Goal: Find specific page/section: Find specific page/section

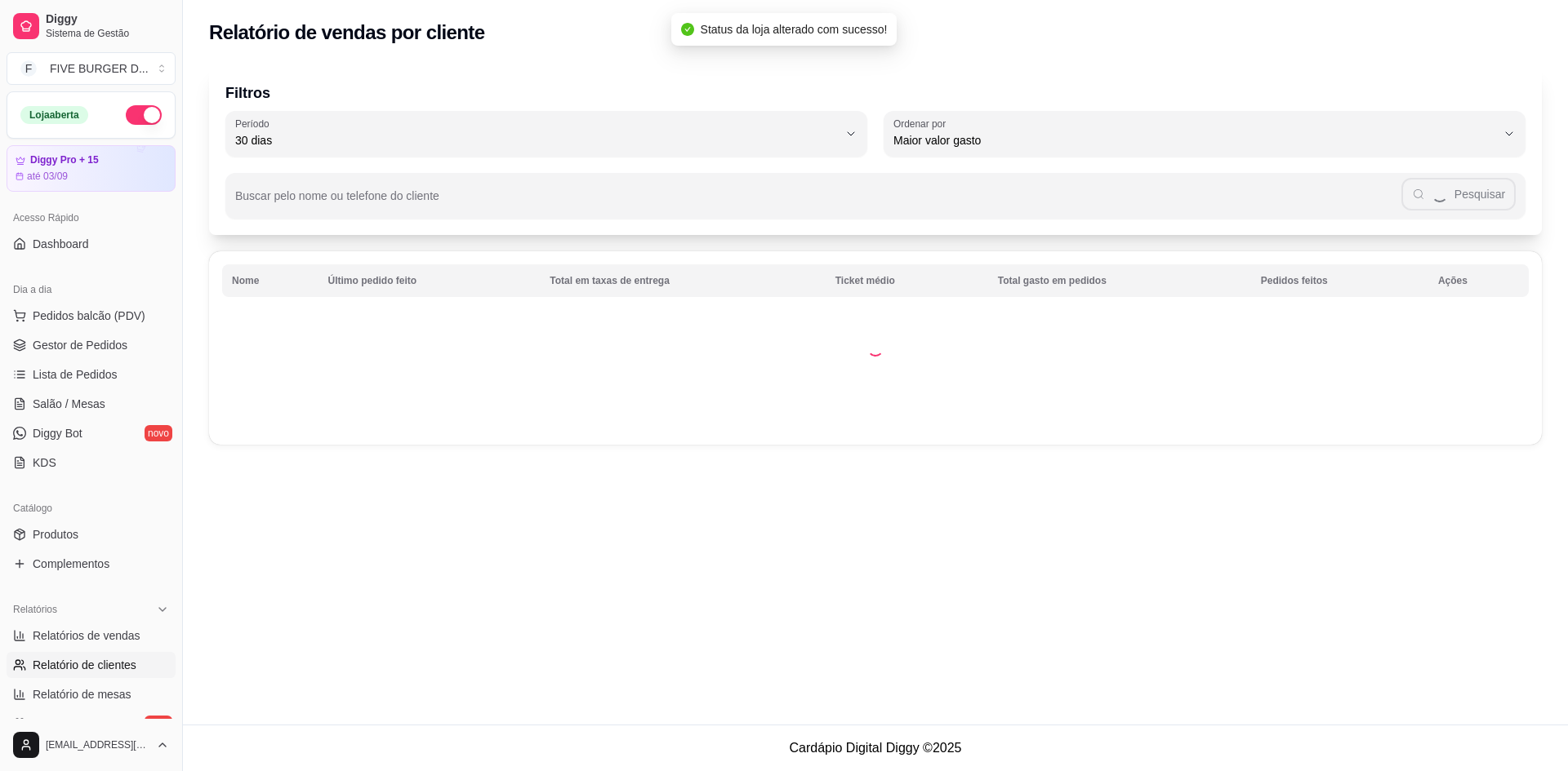
select select "30"
select select "HIGHEST_TOTAL_SPENT_WITH_ORDERS"
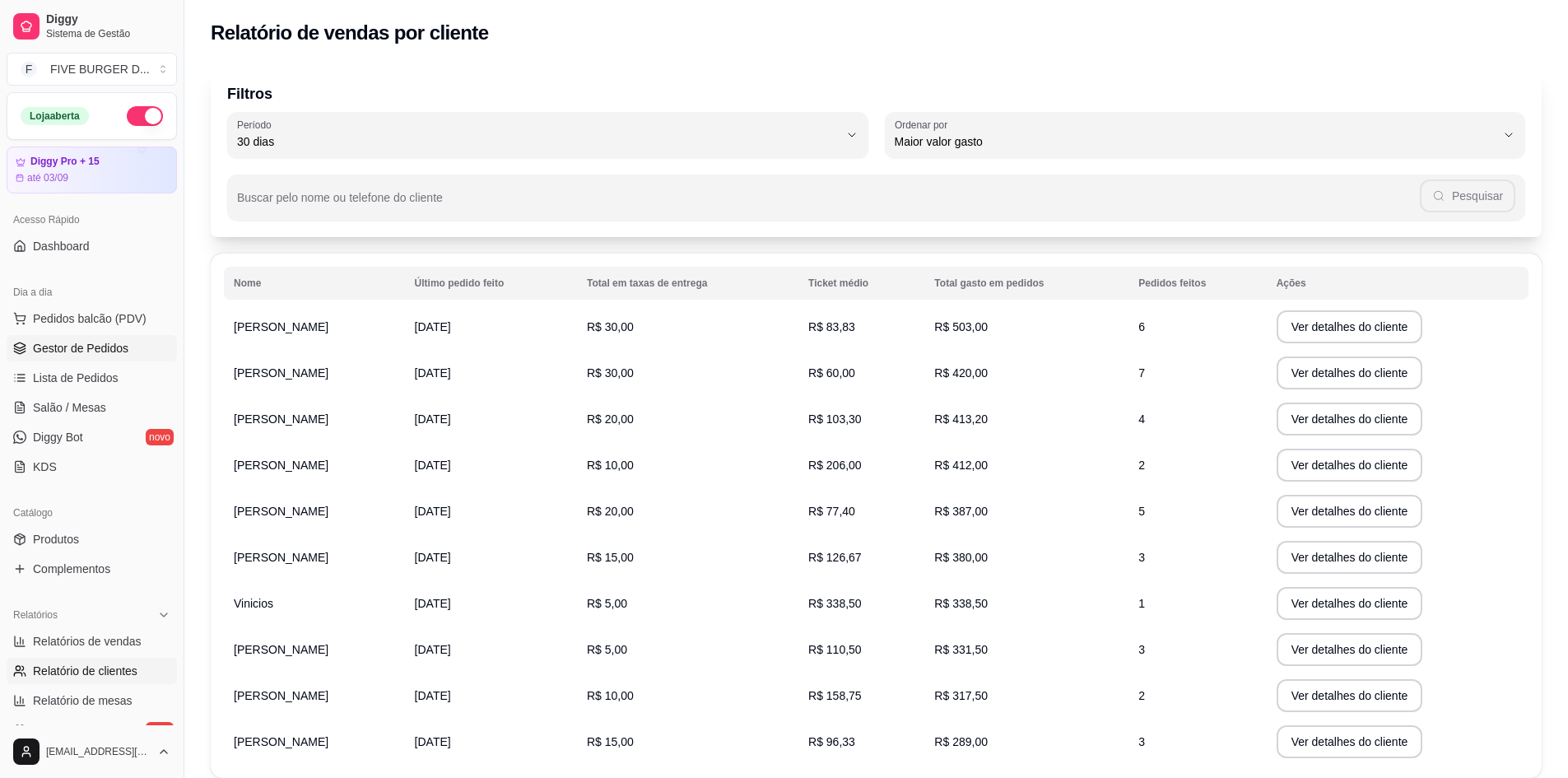
click at [82, 351] on span "Gestor de Pedidos" at bounding box center [81, 348] width 96 height 17
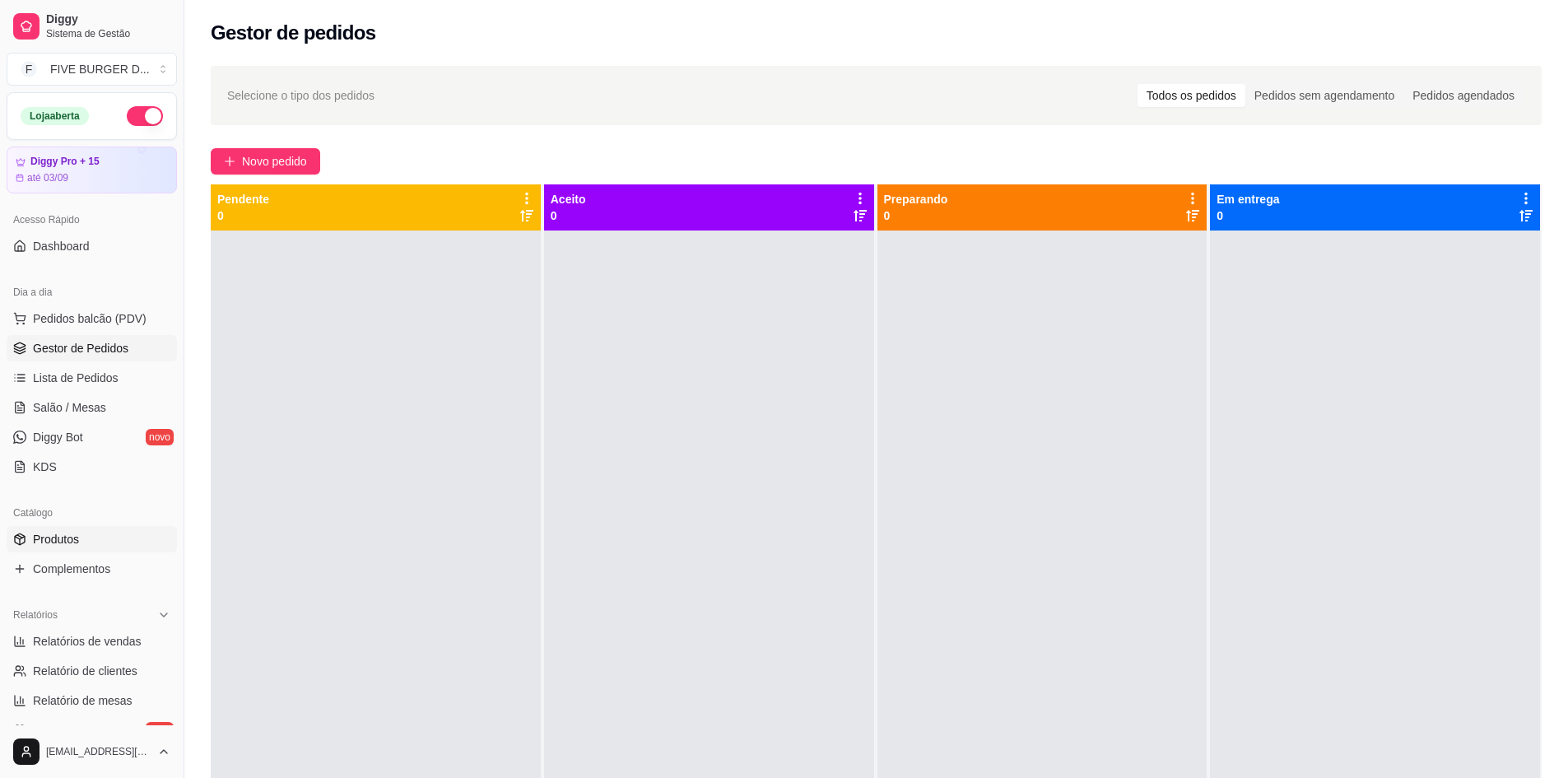
click at [145, 544] on link "Produtos" at bounding box center [92, 539] width 171 height 26
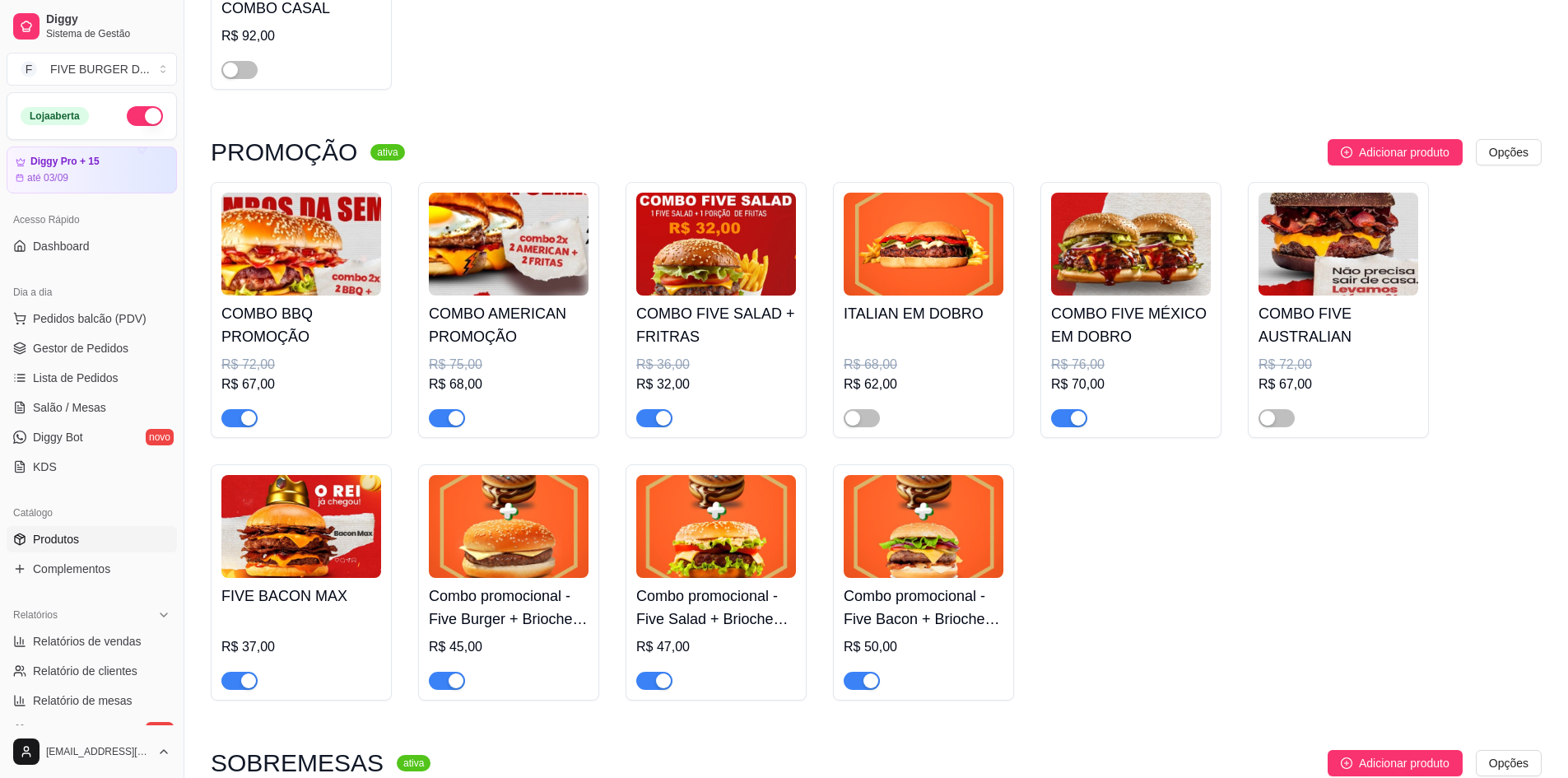
scroll to position [165, 0]
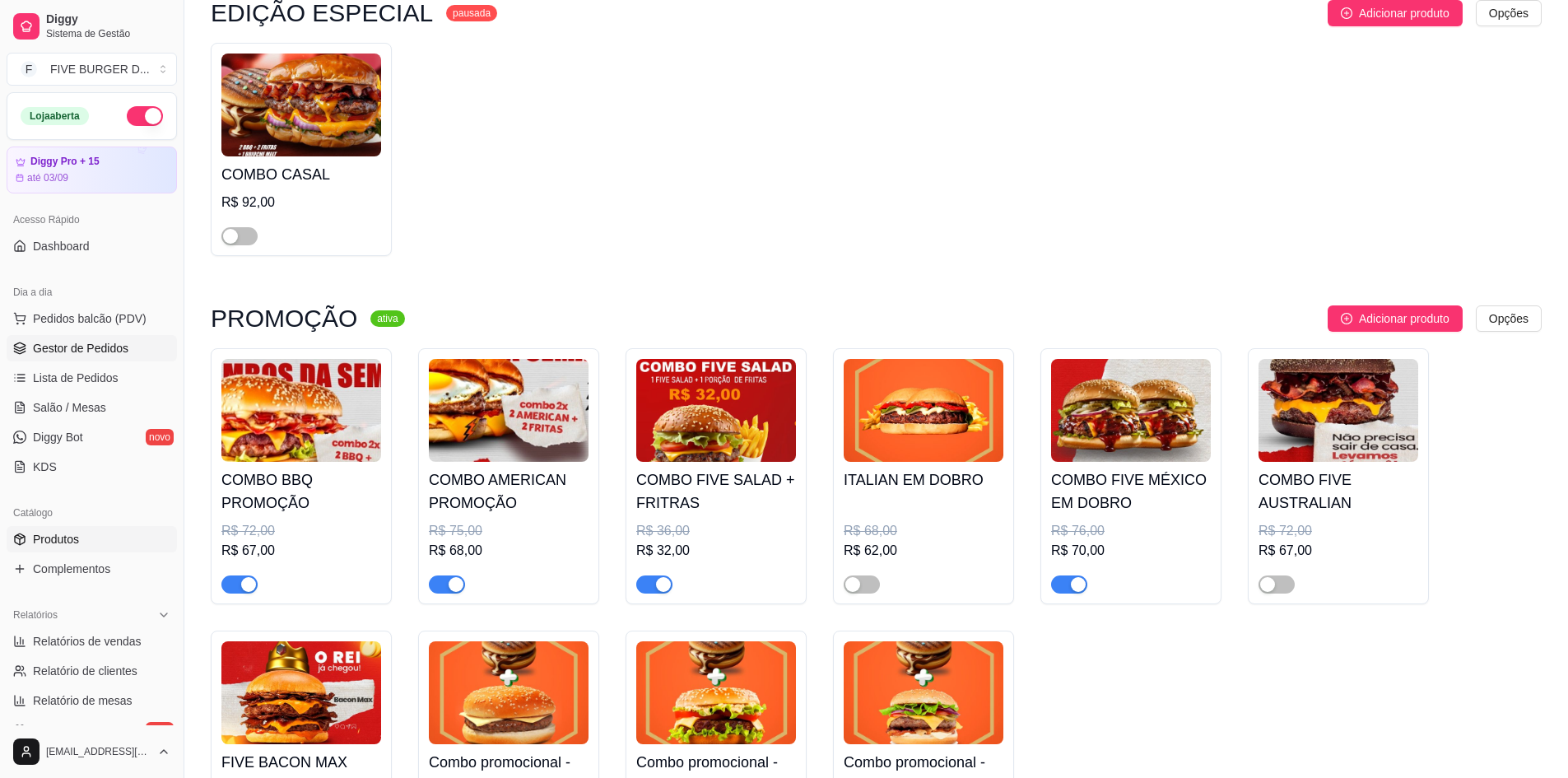
click at [111, 352] on span "Gestor de Pedidos" at bounding box center [81, 348] width 96 height 17
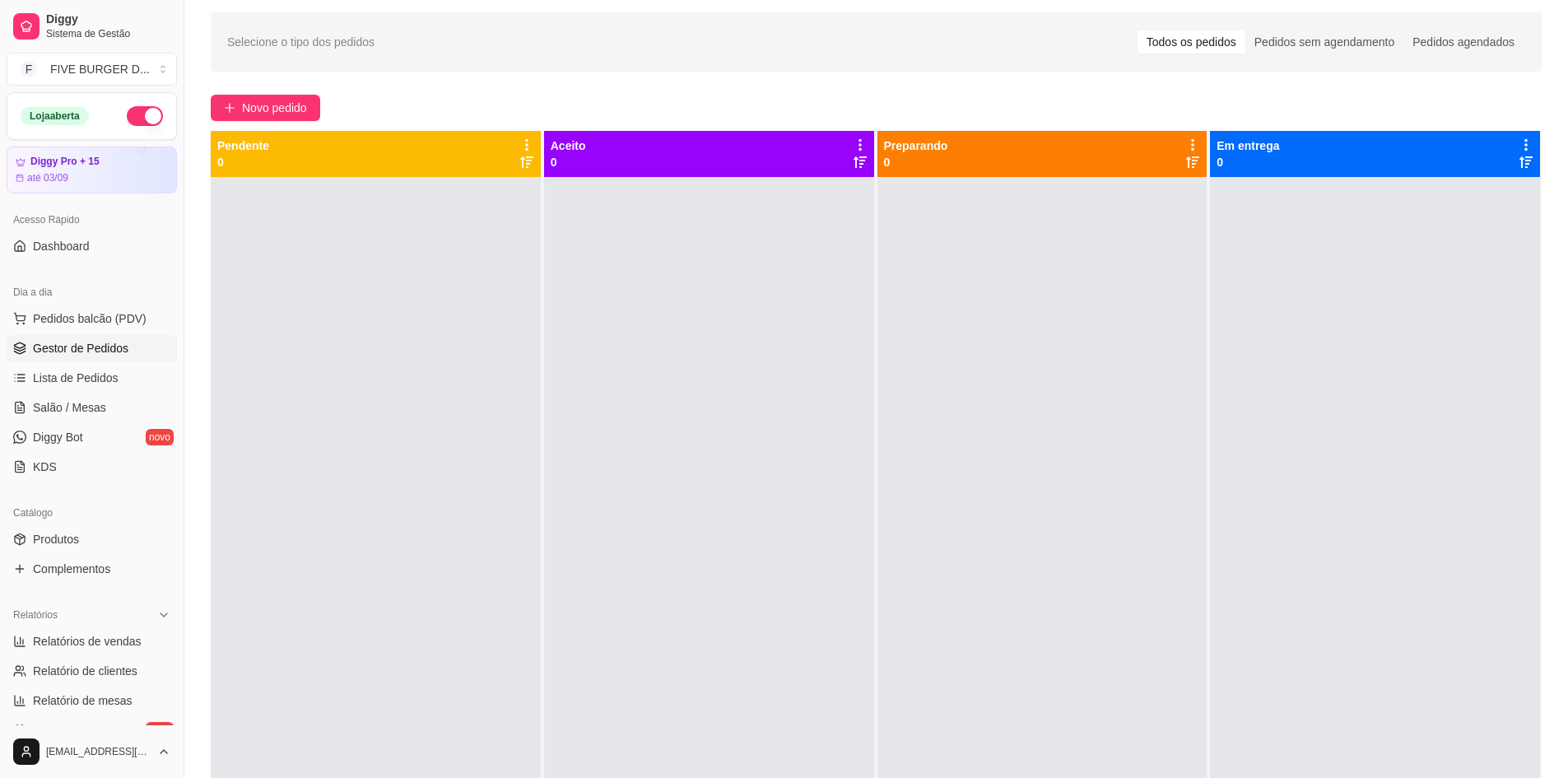
scroll to position [82, 0]
